Goal: Entertainment & Leisure: Consume media (video, audio)

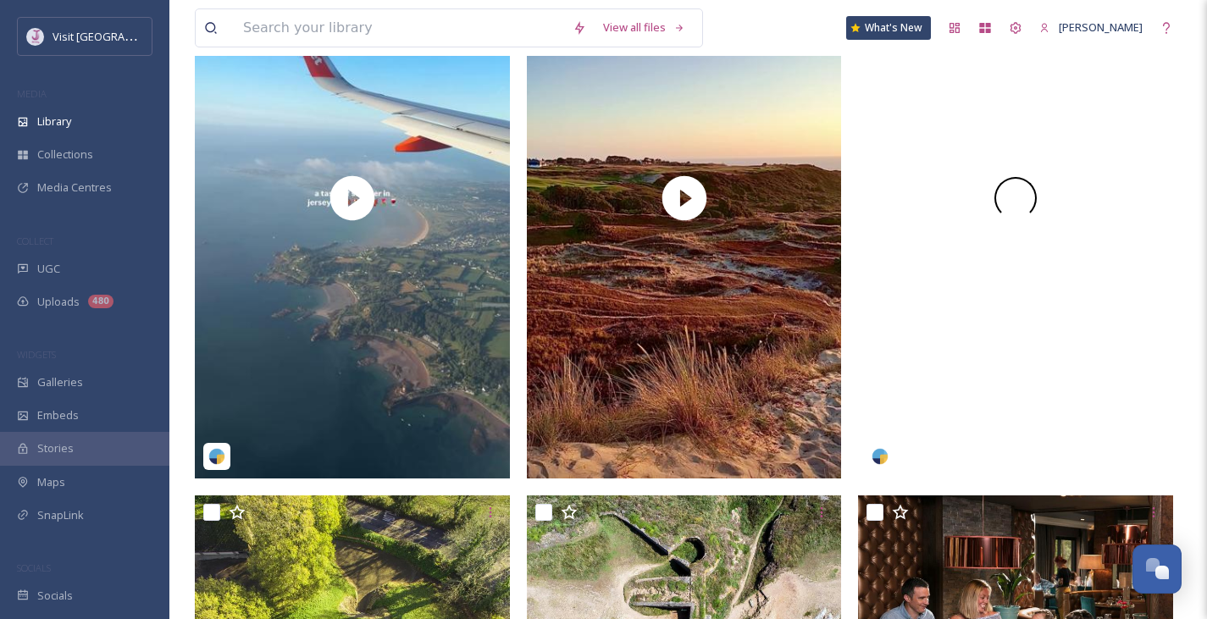
scroll to position [395, 0]
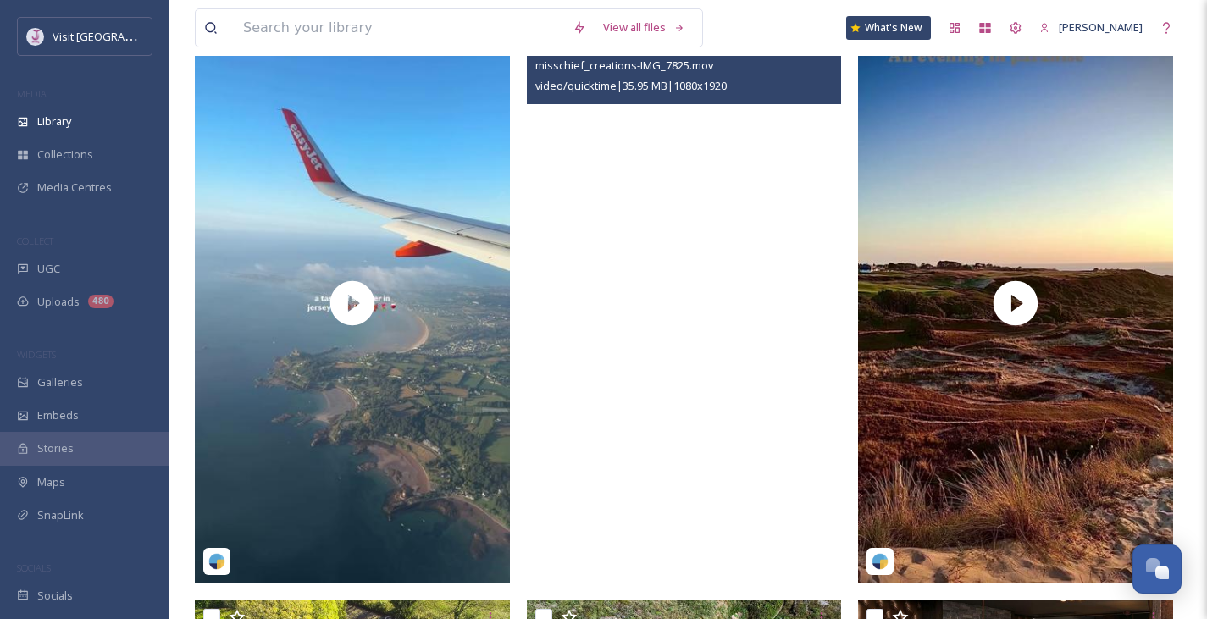
click at [714, 228] on video "misschief_creations-IMG_7825.mov" at bounding box center [684, 303] width 315 height 560
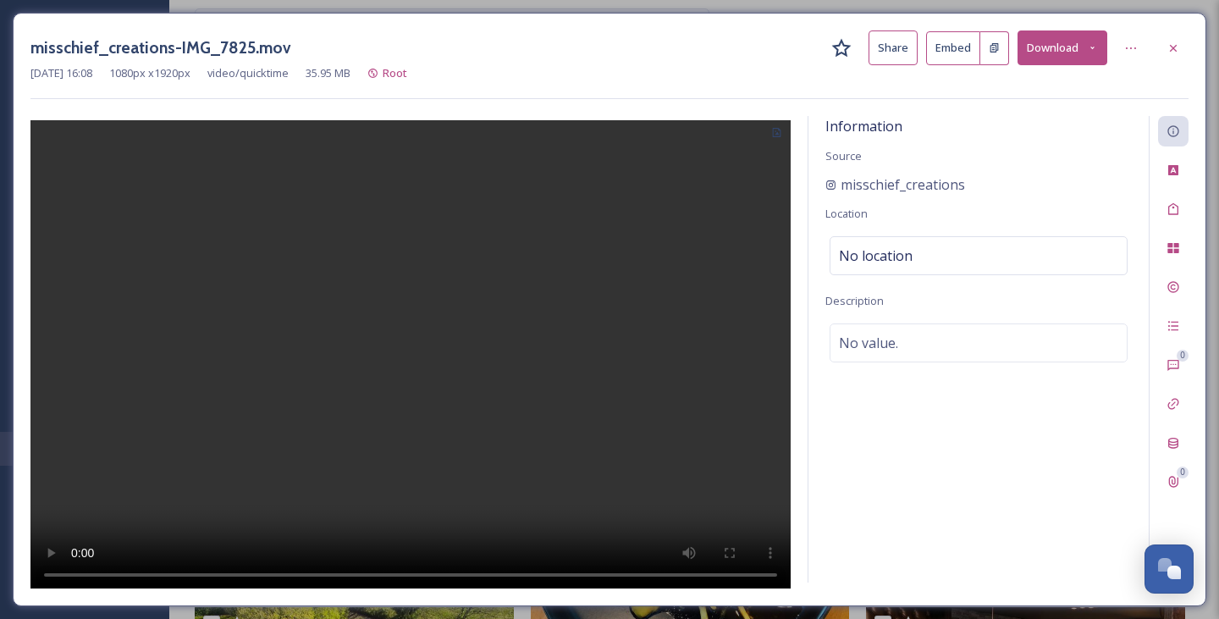
click at [1191, 40] on div "misschief_creations-IMG_7825.mov Share Embed Download [DATE] 16:08 1080 px x 19…" at bounding box center [610, 310] width 1194 height 594
click at [1184, 62] on div at bounding box center [1173, 48] width 30 height 30
